Goal: Transaction & Acquisition: Purchase product/service

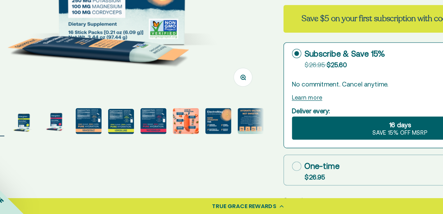
scroll to position [158, 0]
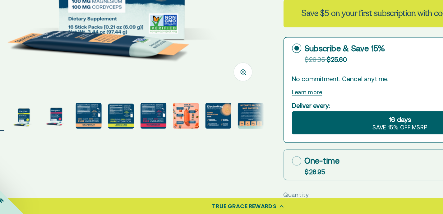
click at [97, 139] on img "Go to item 4" at bounding box center [99, 138] width 20 height 20
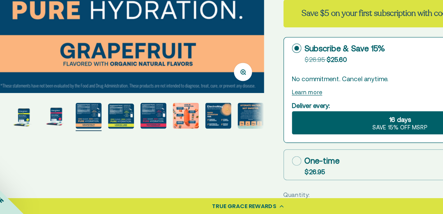
scroll to position [0, 679]
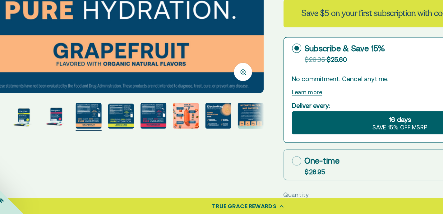
click at [121, 141] on img "Go to item 5" at bounding box center [124, 138] width 20 height 19
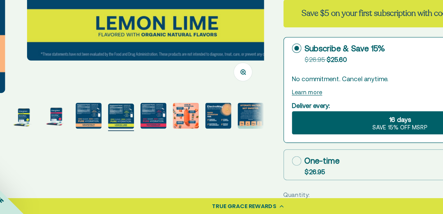
scroll to position [0, 905]
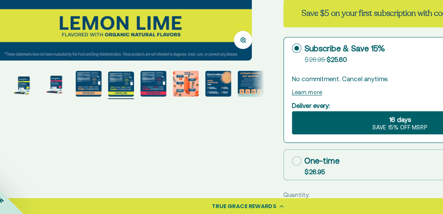
click at [153, 117] on img "Go to item 6" at bounding box center [149, 114] width 20 height 20
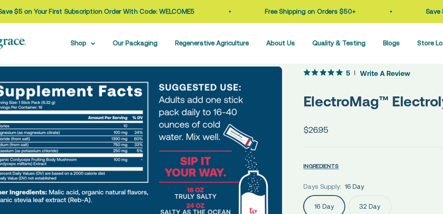
scroll to position [0, 0]
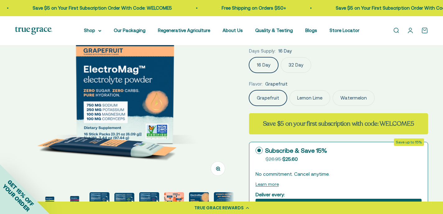
click at [128, 77] on img at bounding box center [124, 75] width 219 height 219
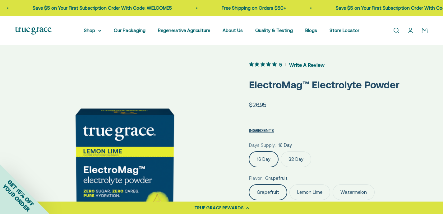
click at [276, 63] on icon "5 out 5 stars rating in total 13 reviews. Jump to reviews." at bounding box center [274, 64] width 5 height 5
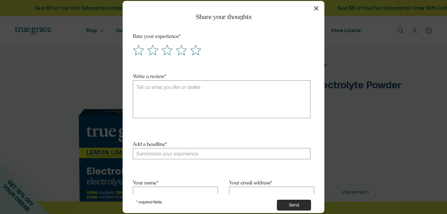
scroll to position [0, 229]
click at [317, 7] on icon "button" at bounding box center [316, 8] width 4 height 4
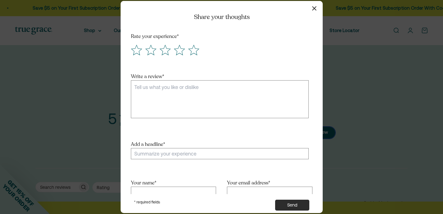
scroll to position [0, 226]
